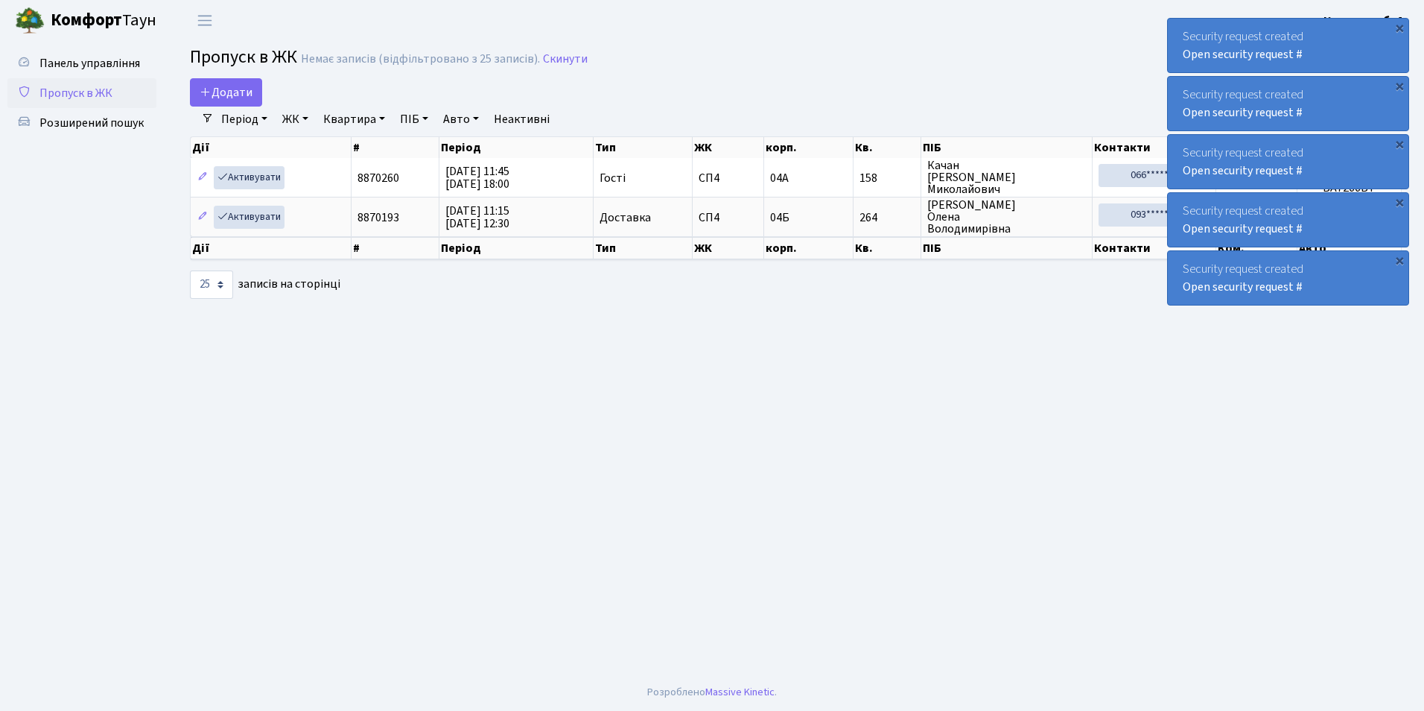
select select "25"
click at [222, 95] on span "Додати" at bounding box center [226, 92] width 53 height 16
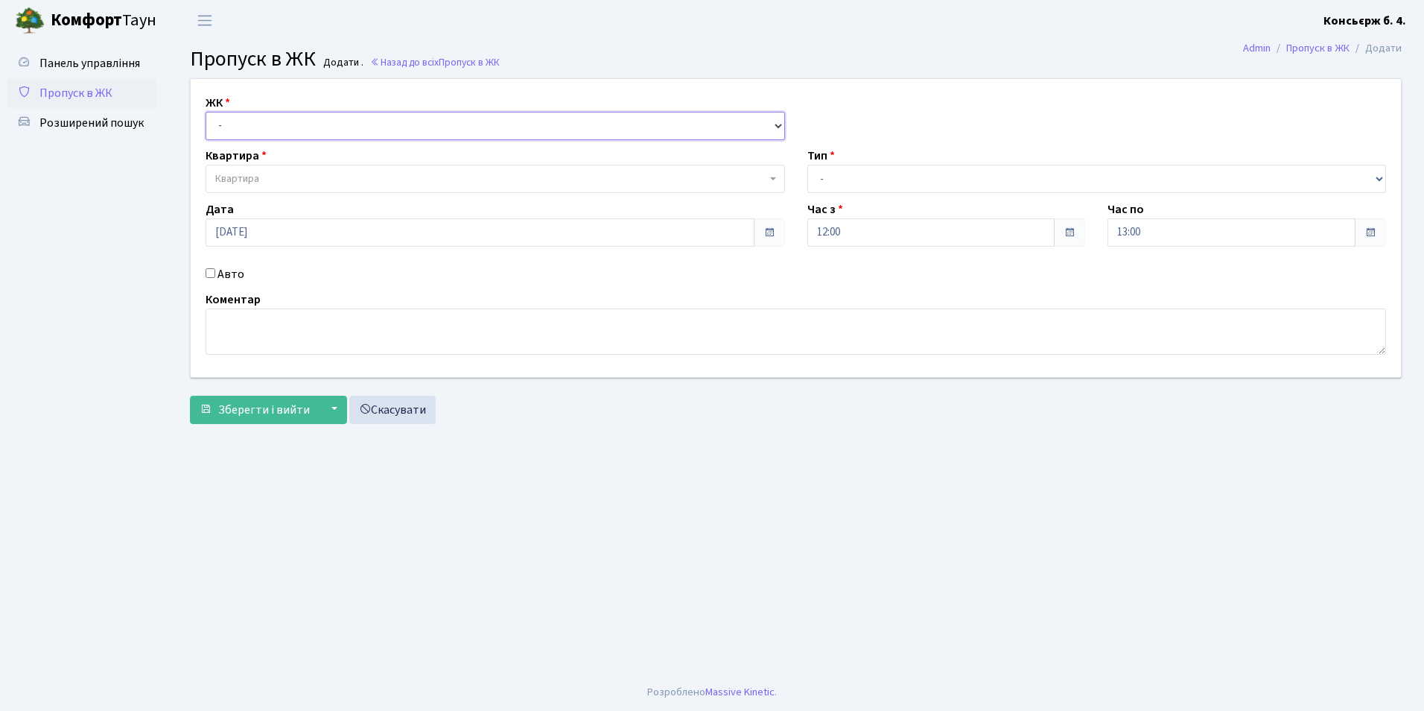
click at [242, 128] on select "- [STREET_ADDRESS]" at bounding box center [495, 126] width 579 height 28
select select "325"
click at [206, 112] on select "- [STREET_ADDRESS]" at bounding box center [495, 126] width 579 height 28
select select
click at [314, 180] on span "Квартира" at bounding box center [490, 178] width 551 height 15
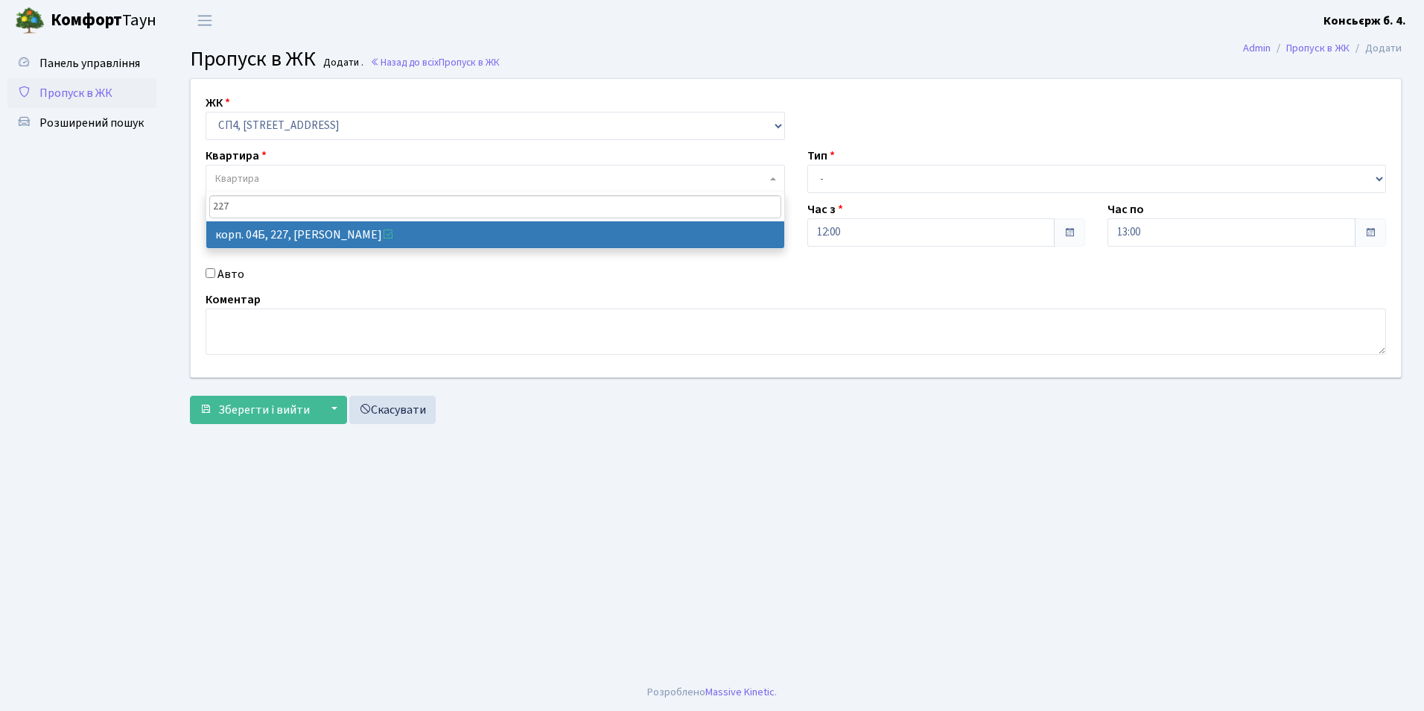
type input "227"
select select "21255"
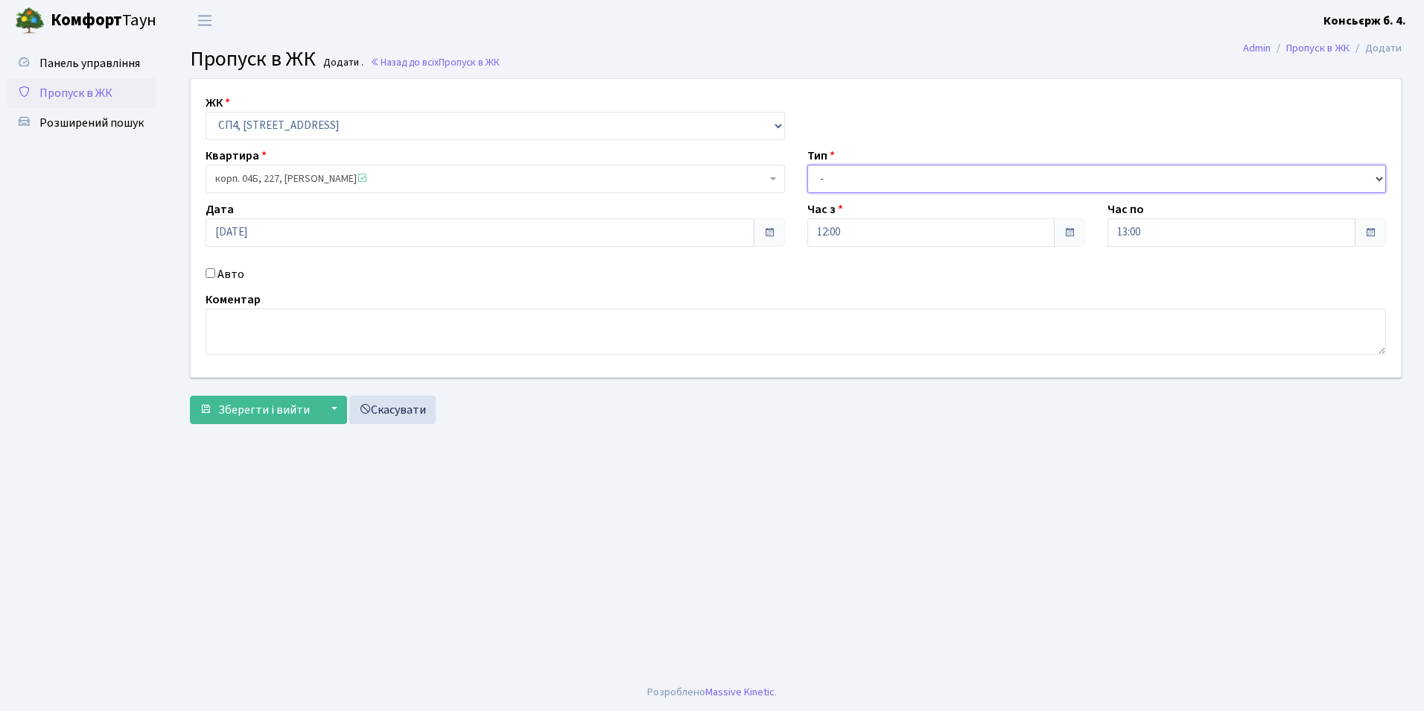
click at [857, 179] on select "- Доставка Таксі Гості Сервіс" at bounding box center [1096, 179] width 579 height 28
select select "2"
click at [807, 165] on select "- Доставка Таксі Гості Сервіс" at bounding box center [1096, 179] width 579 height 28
click at [208, 272] on input "Авто" at bounding box center [211, 273] width 10 height 10
checkbox input "true"
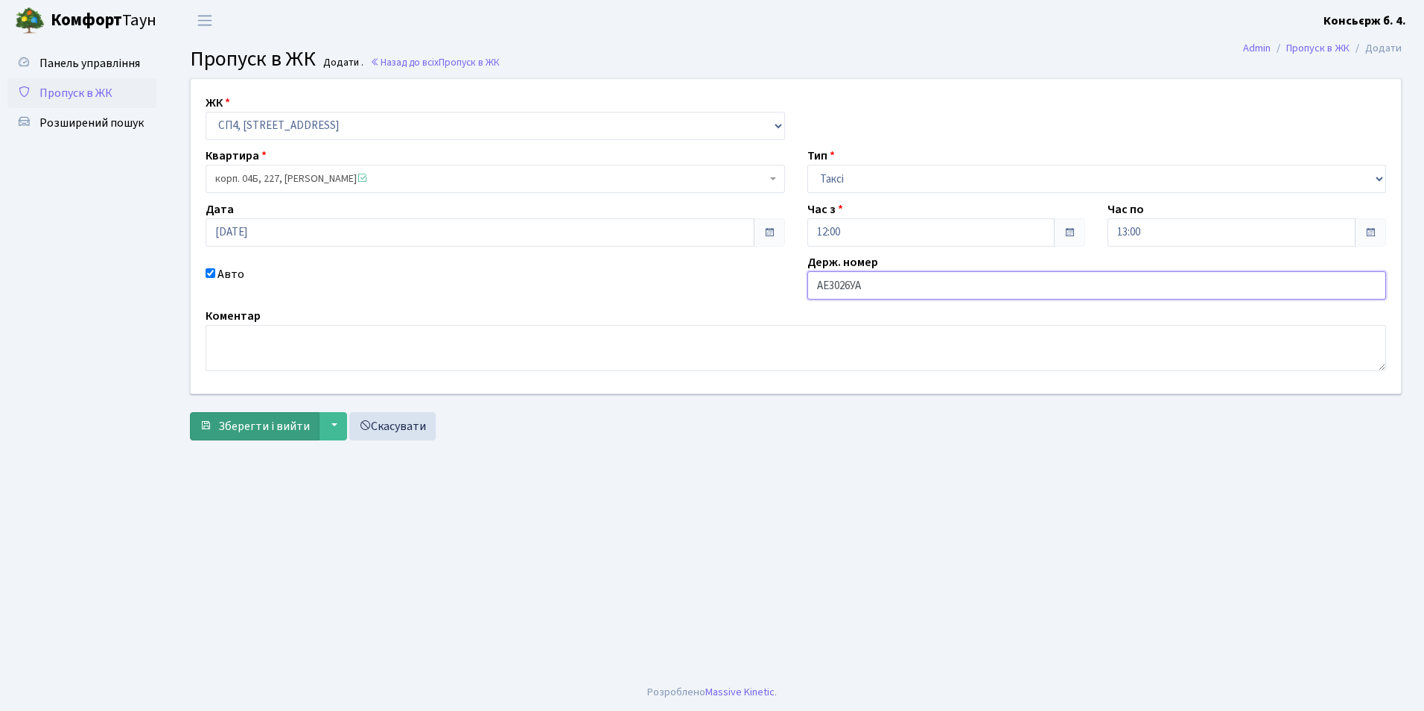
type input "АЕ3026УА"
click at [279, 427] on span "Зберегти і вийти" at bounding box center [264, 426] width 92 height 16
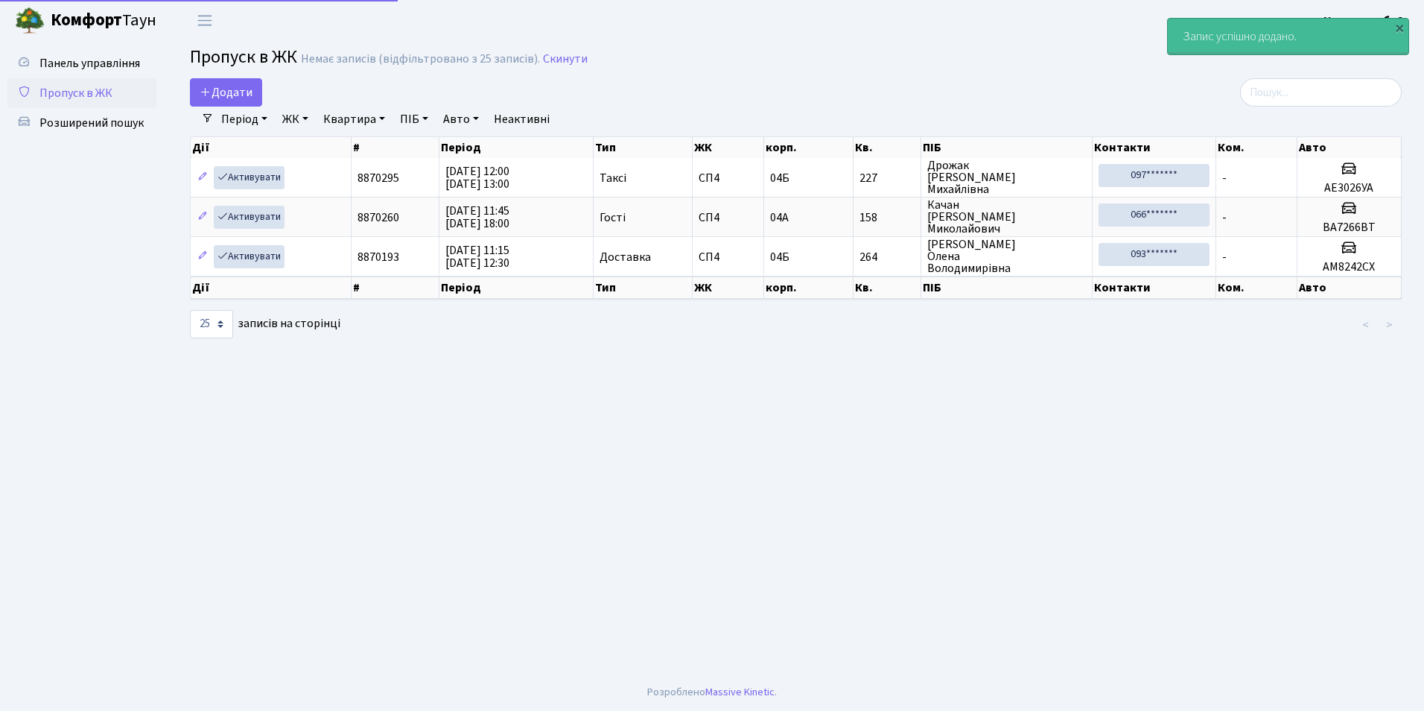
select select "25"
